Goal: Information Seeking & Learning: Learn about a topic

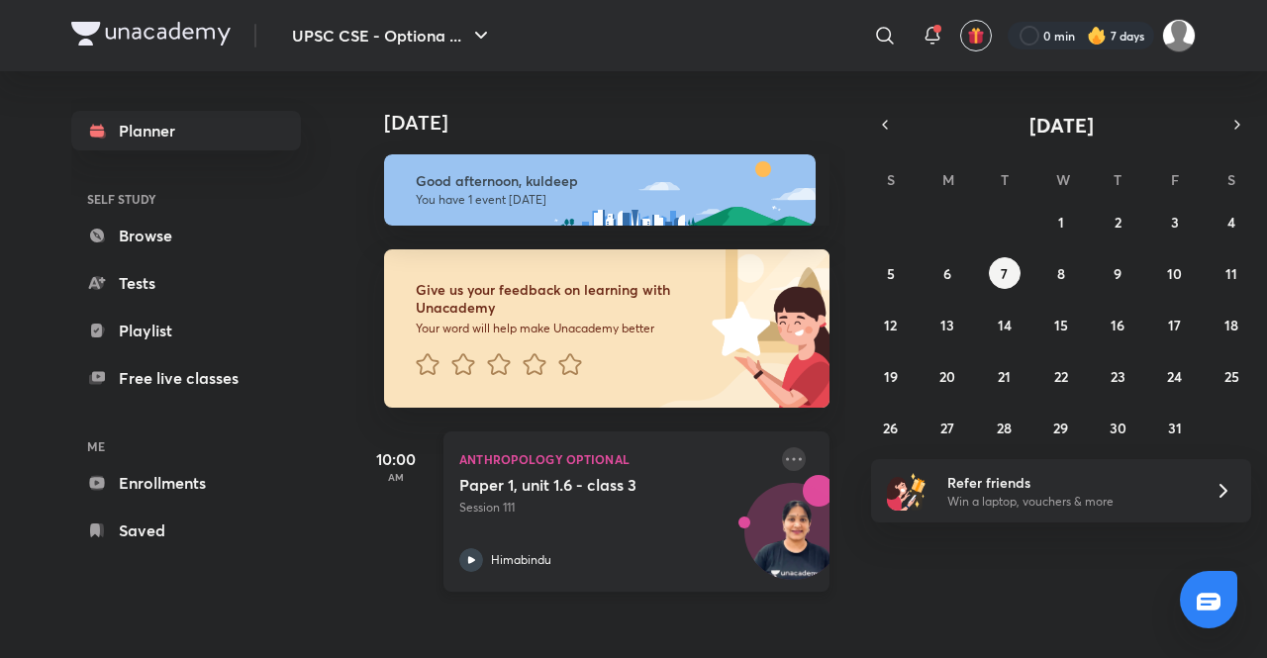
click at [782, 449] on icon at bounding box center [794, 459] width 24 height 24
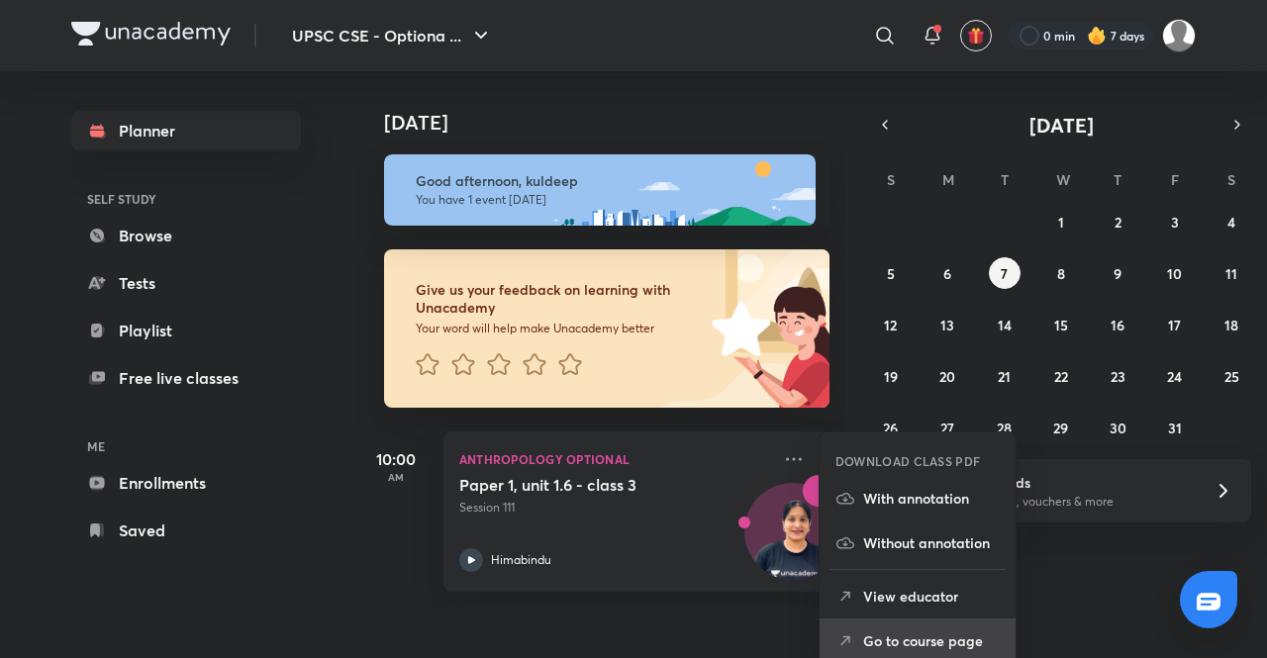
click at [898, 642] on p "Go to course page" at bounding box center [931, 640] width 137 height 21
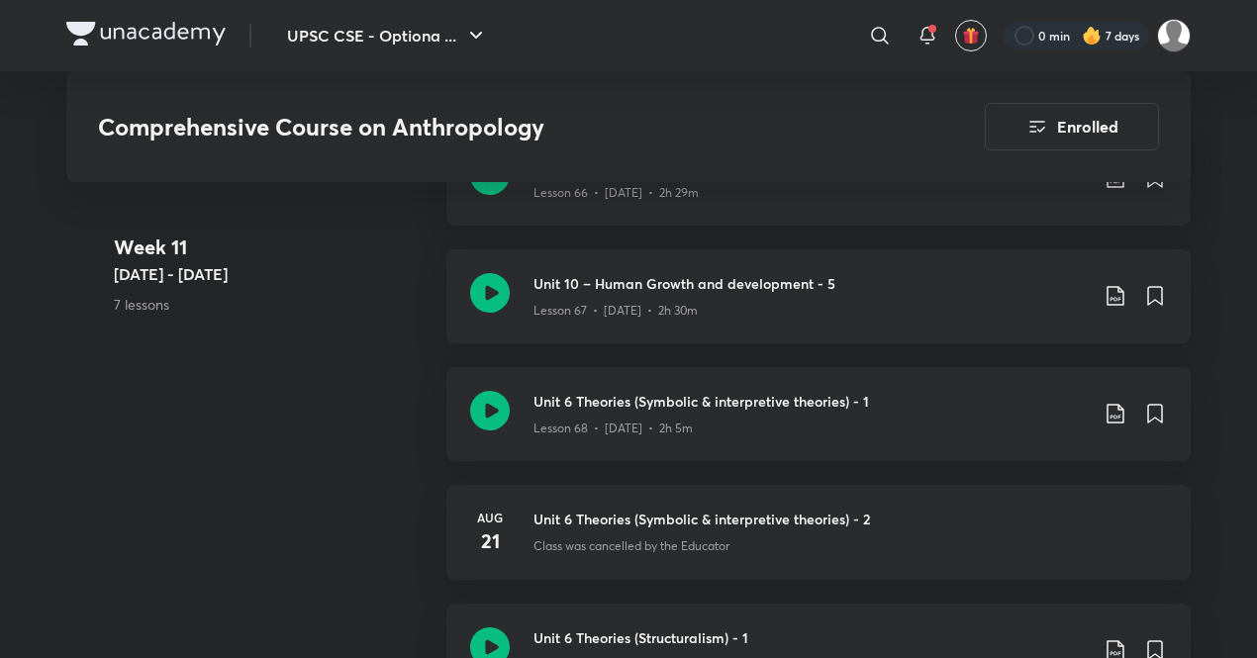
scroll to position [9837, 0]
click at [693, 280] on h3 "Unit 10 – Human Growth and development - 5" at bounding box center [810, 282] width 554 height 21
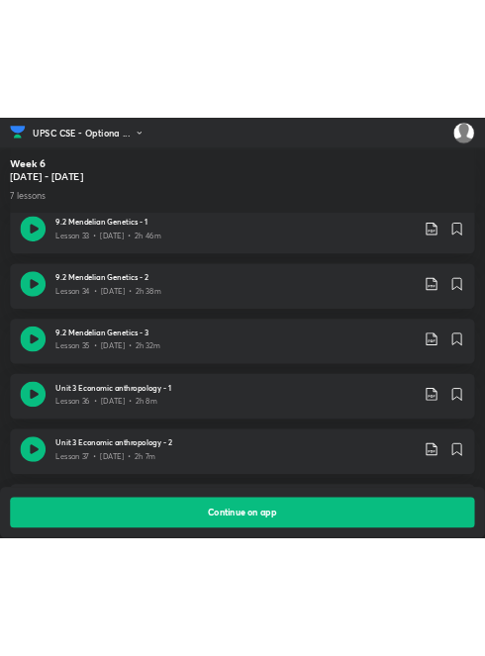
scroll to position [4455, 0]
